Goal: Task Accomplishment & Management: Use online tool/utility

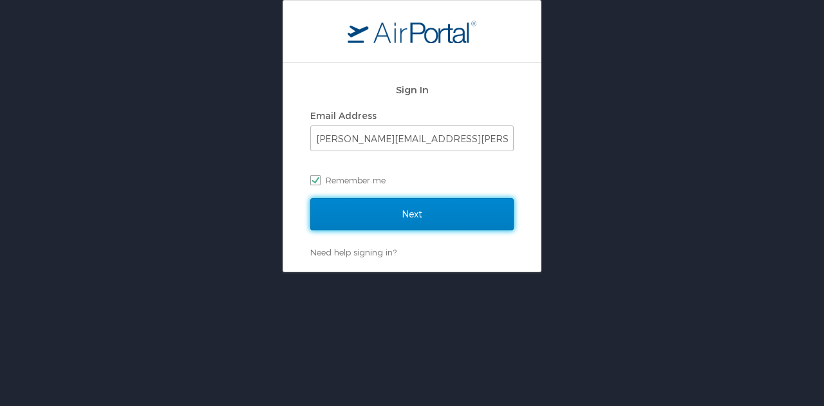
click at [407, 218] on input "Next" at bounding box center [411, 214] width 203 height 32
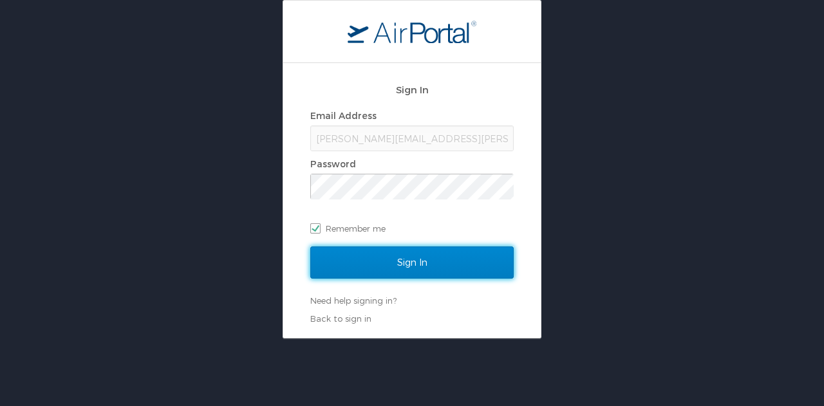
click at [398, 264] on input "Sign In" at bounding box center [411, 262] width 203 height 32
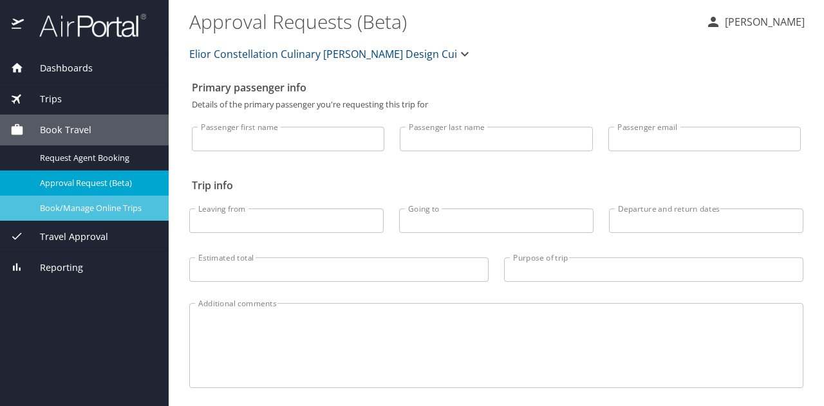
click at [115, 211] on span "Book/Manage Online Trips" at bounding box center [96, 208] width 113 height 12
